Goal: Go to known website: Access a specific website the user already knows

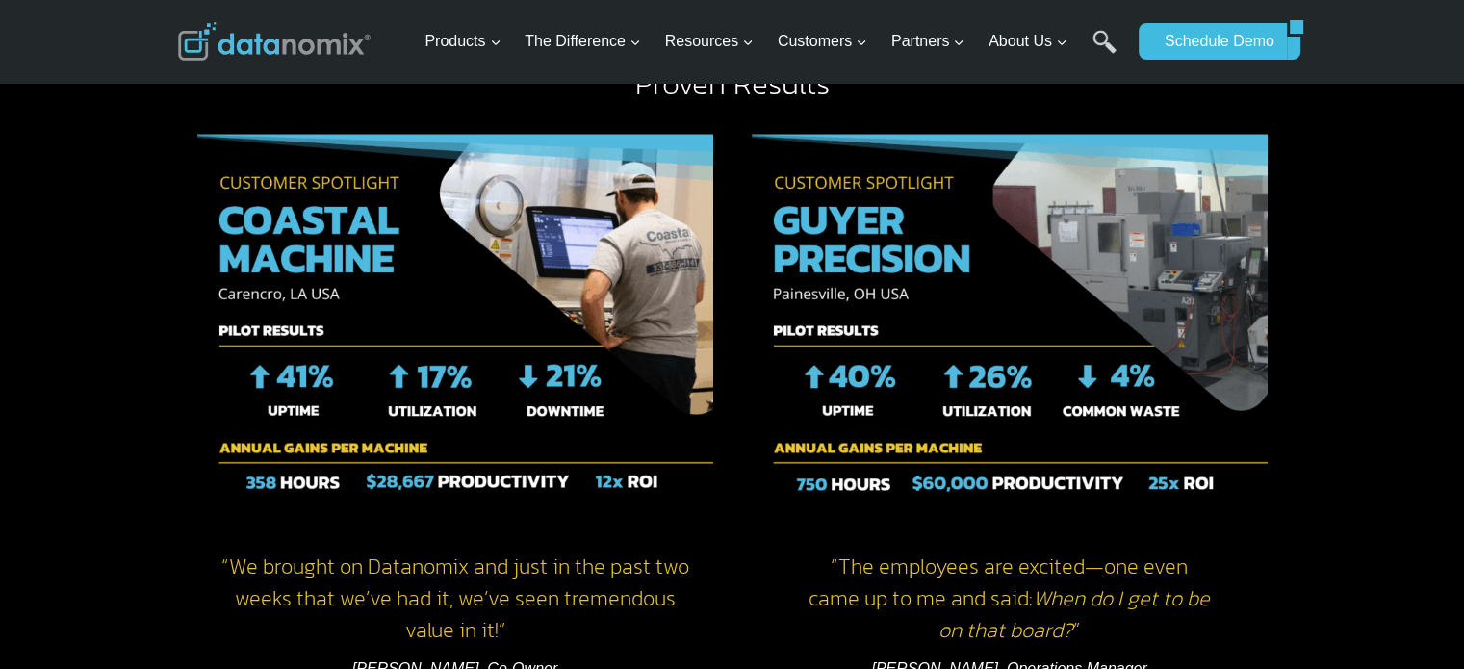
scroll to position [2502, 0]
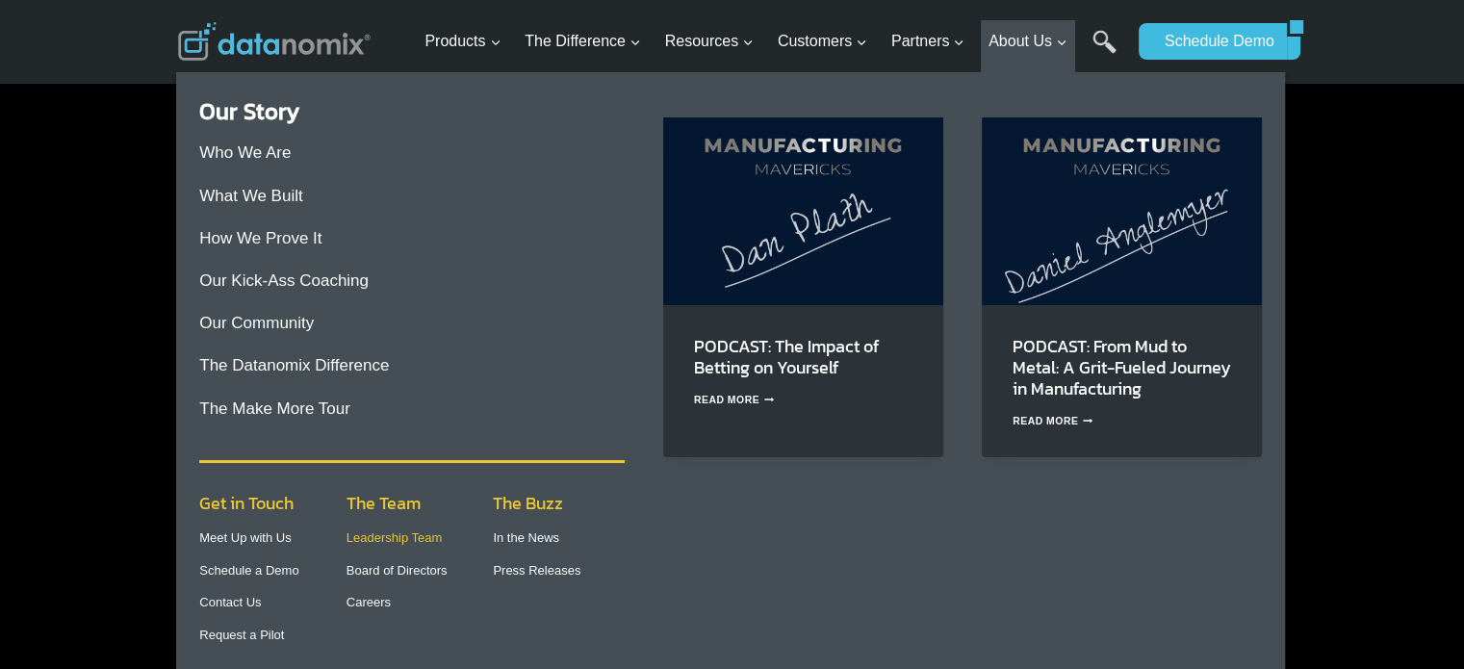
click at [397, 535] on link "Leadership Team" at bounding box center [394, 537] width 96 height 14
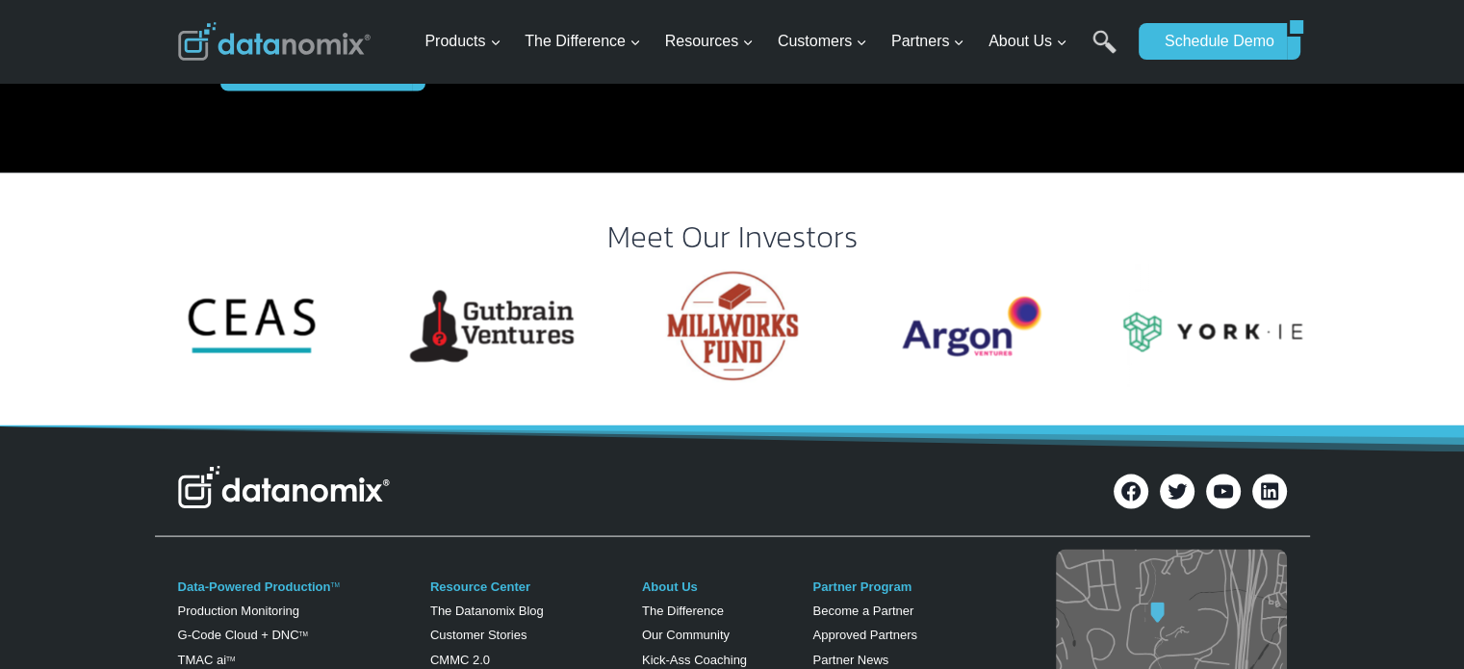
scroll to position [3978, 0]
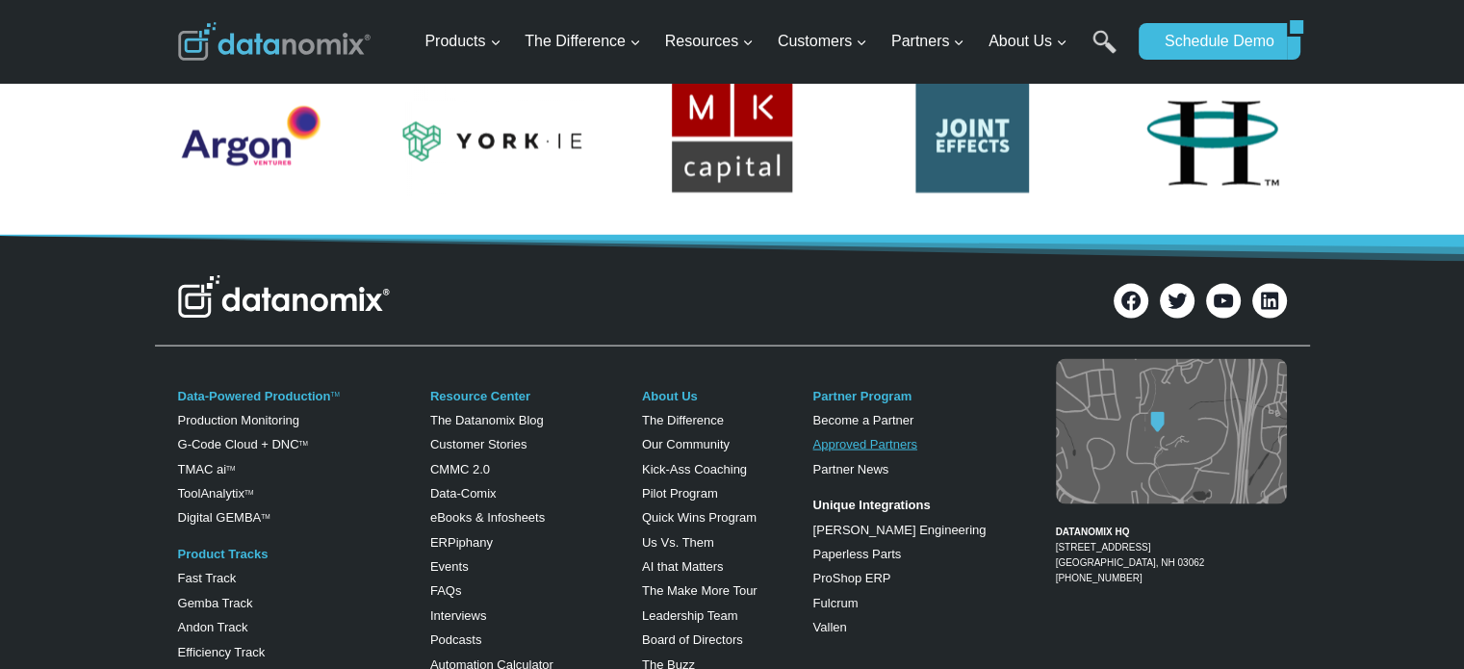
click at [882, 437] on link "Approved Partners" at bounding box center [864, 444] width 104 height 14
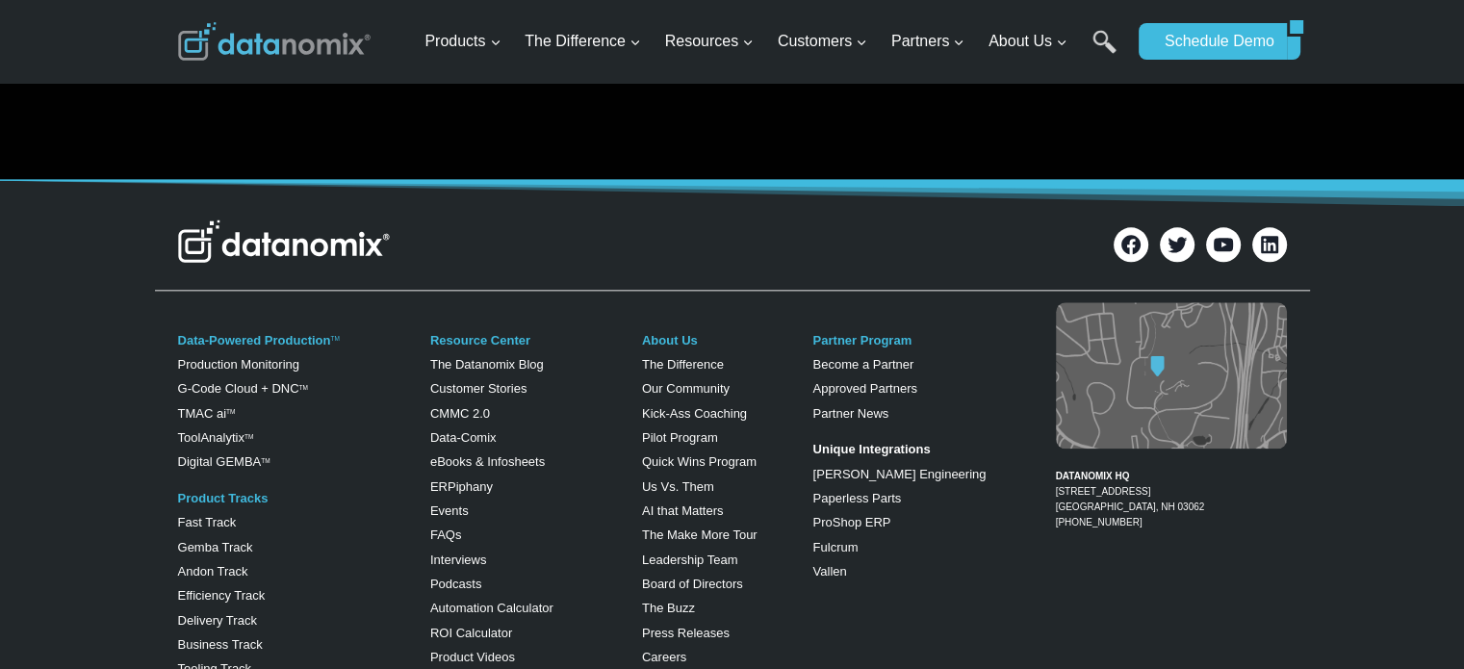
scroll to position [2284, 0]
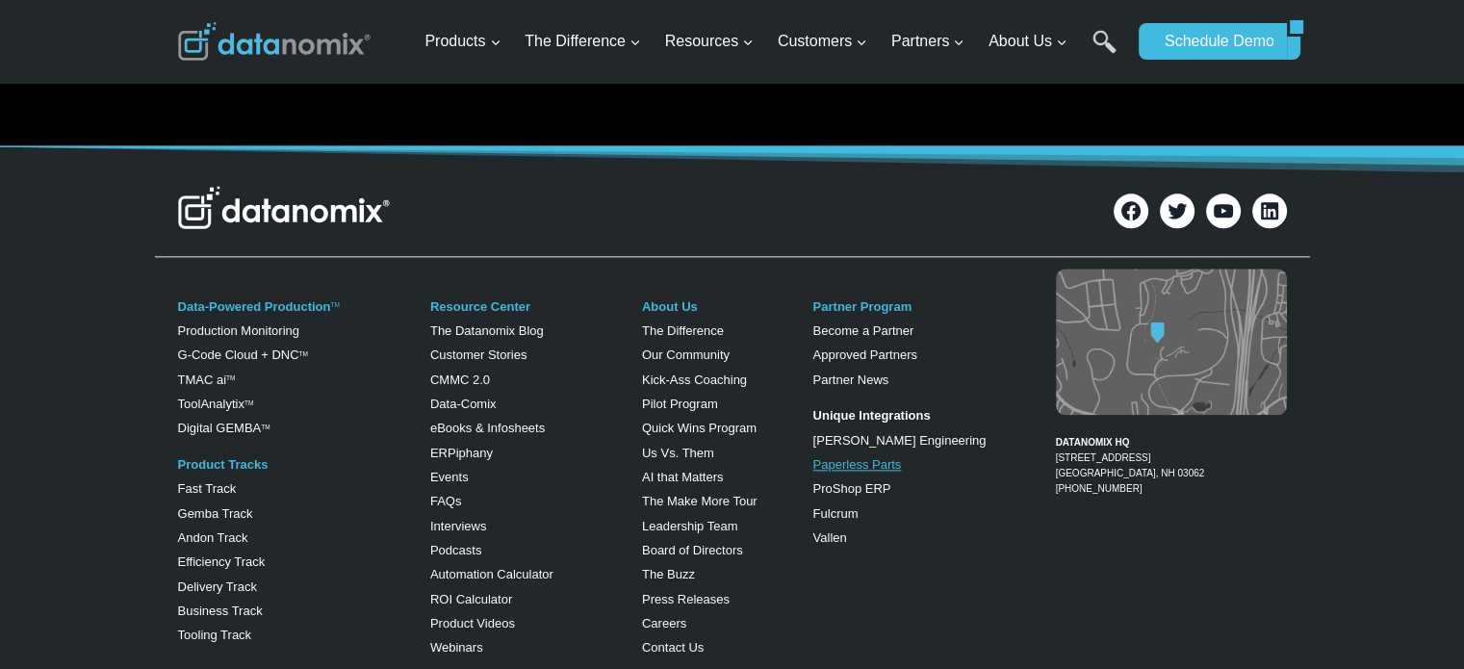
click at [872, 464] on link "Paperless Parts" at bounding box center [856, 464] width 89 height 14
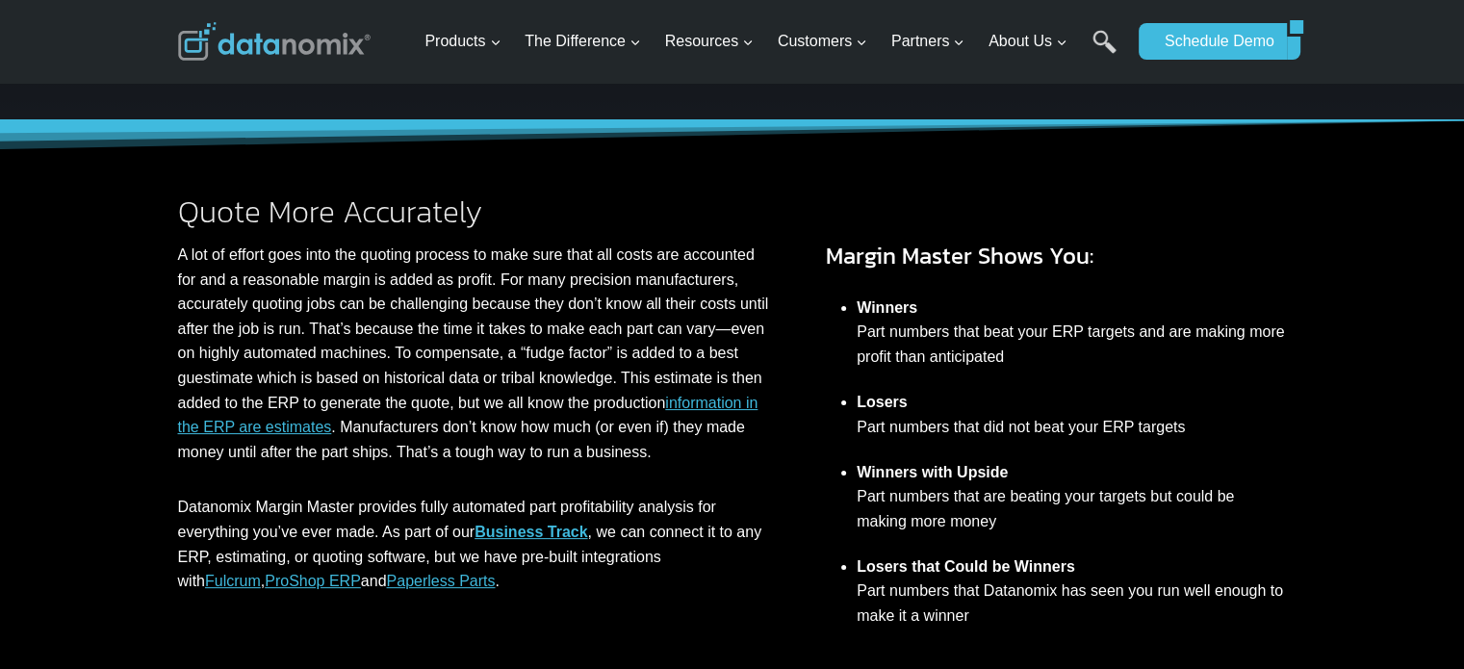
scroll to position [289, 0]
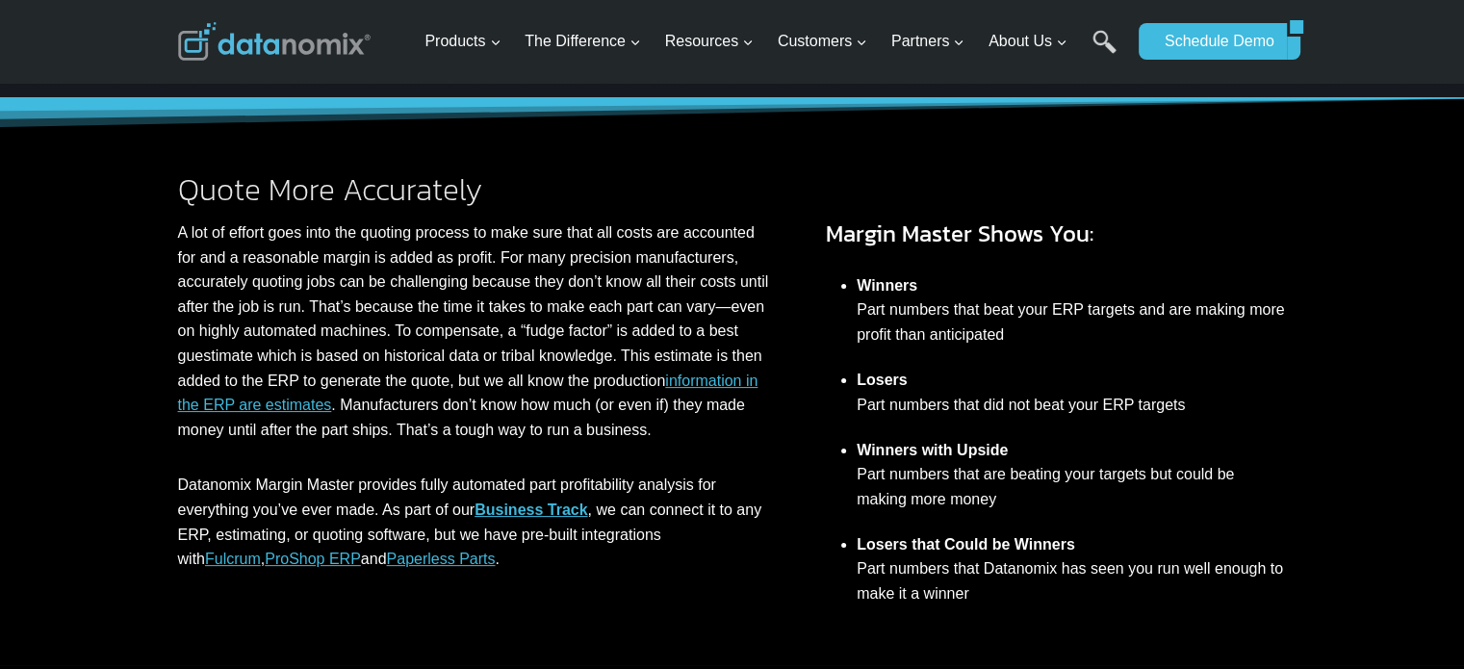
click at [387, 563] on link "Paperless Parts" at bounding box center [441, 559] width 109 height 16
